Goal: Complete application form

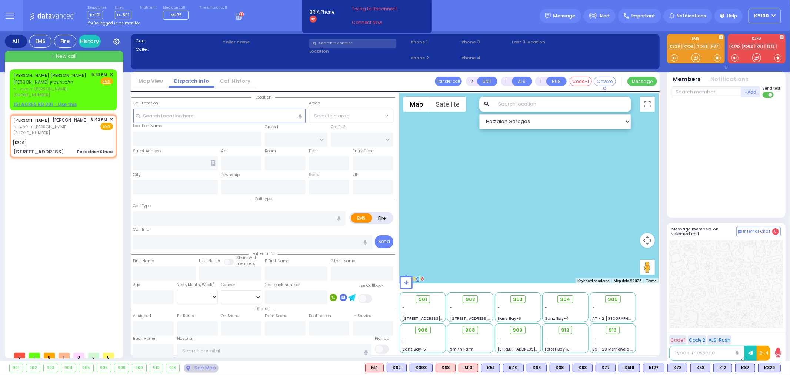
type input "4"
type input "2"
select select
type input "Pedestrian Struck"
radio input "true"
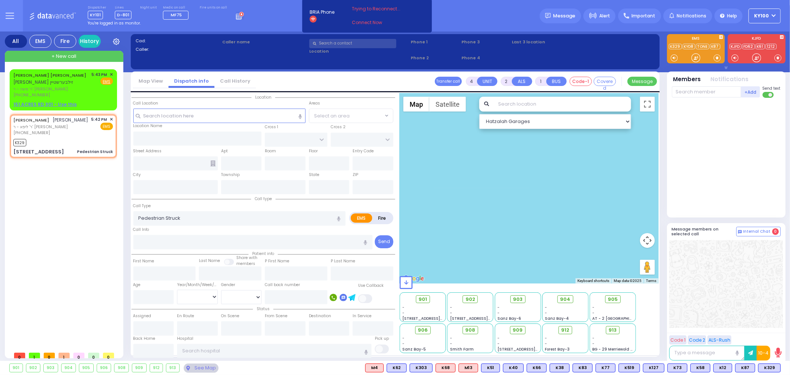
type input "ELIMYLECH"
type input "LANDAU"
select select
type input "17:42"
type input "17:43"
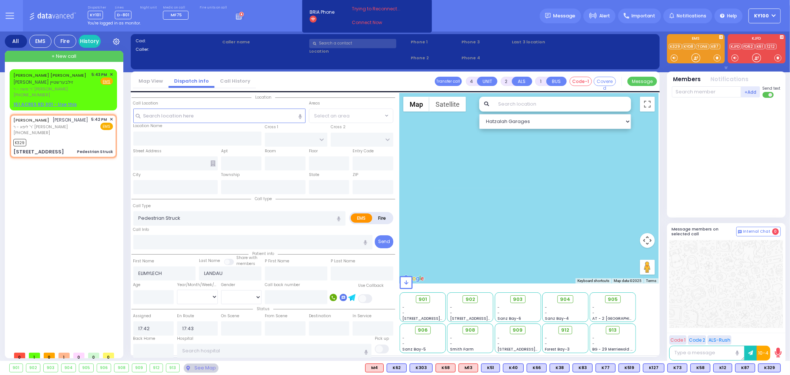
select select "Hatzalah Garages"
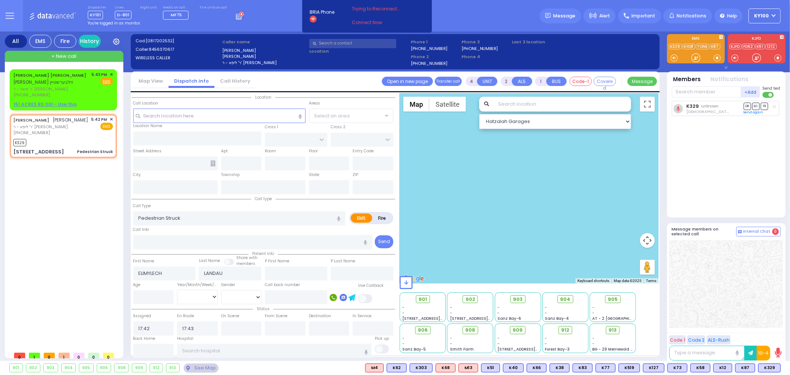
type input "EAHAL COURT"
type input "[PERSON_NAME] COURT"
type input "[STREET_ADDRESS]"
type input "Monroe"
type input "[US_STATE]"
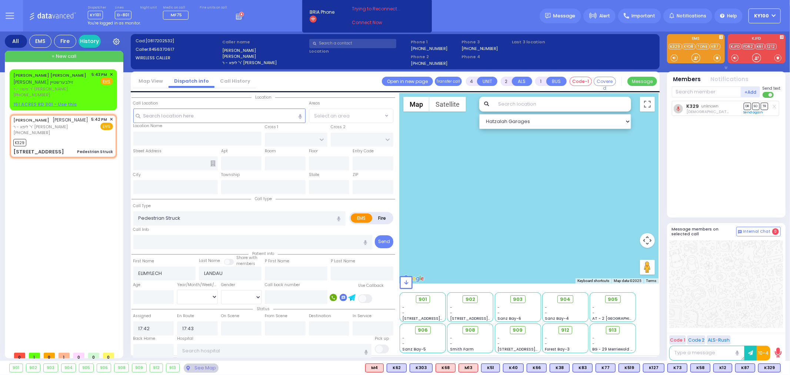
type input "10950"
select select "SECTION 1"
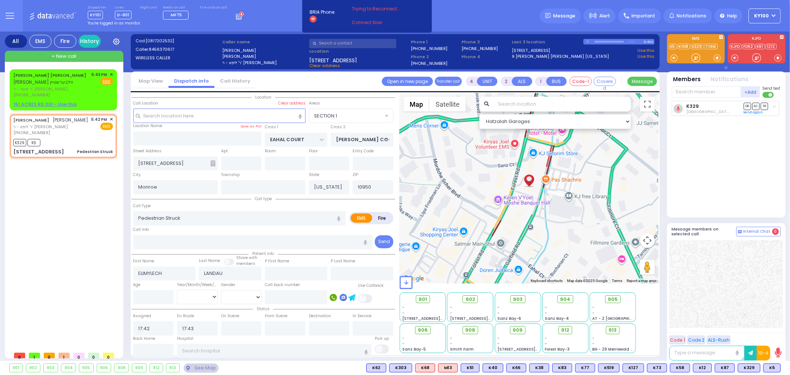
select select
radio input "true"
select select
select select "Hatzalah Garages"
select select "SECTION 1"
